Goal: Task Accomplishment & Management: Manage account settings

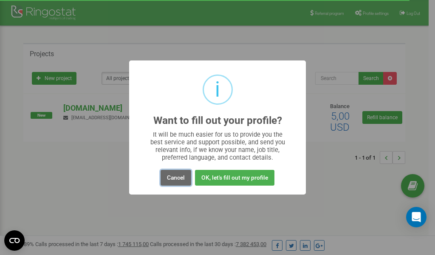
click at [178, 179] on button "Cancel" at bounding box center [176, 178] width 31 height 16
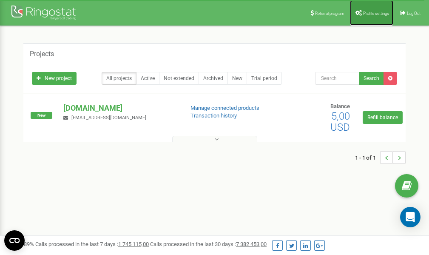
click at [366, 13] on span "Profile settings" at bounding box center [376, 13] width 26 height 5
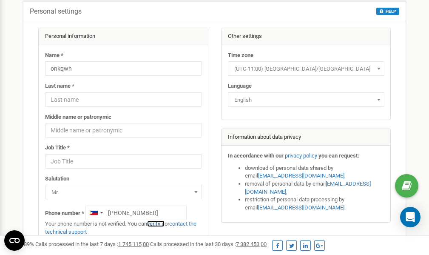
click at [162, 224] on link "verify it" at bounding box center [155, 223] width 17 height 6
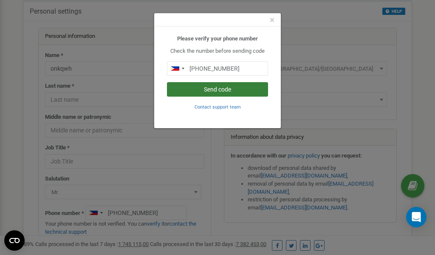
click at [218, 88] on button "Send code" at bounding box center [217, 89] width 101 height 14
